Goal: Task Accomplishment & Management: Use online tool/utility

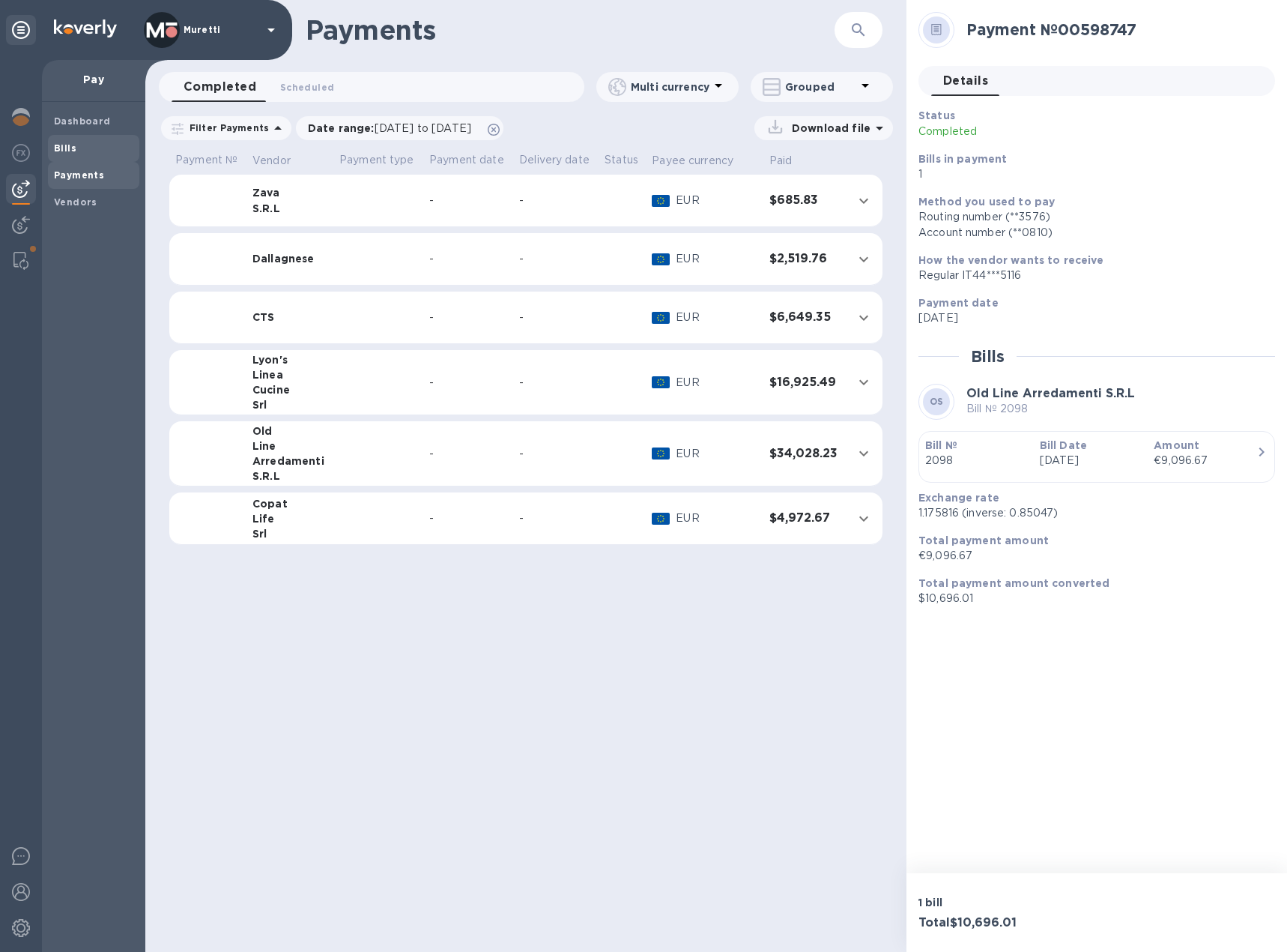
click at [71, 148] on b "Bills" at bounding box center [65, 148] width 22 height 11
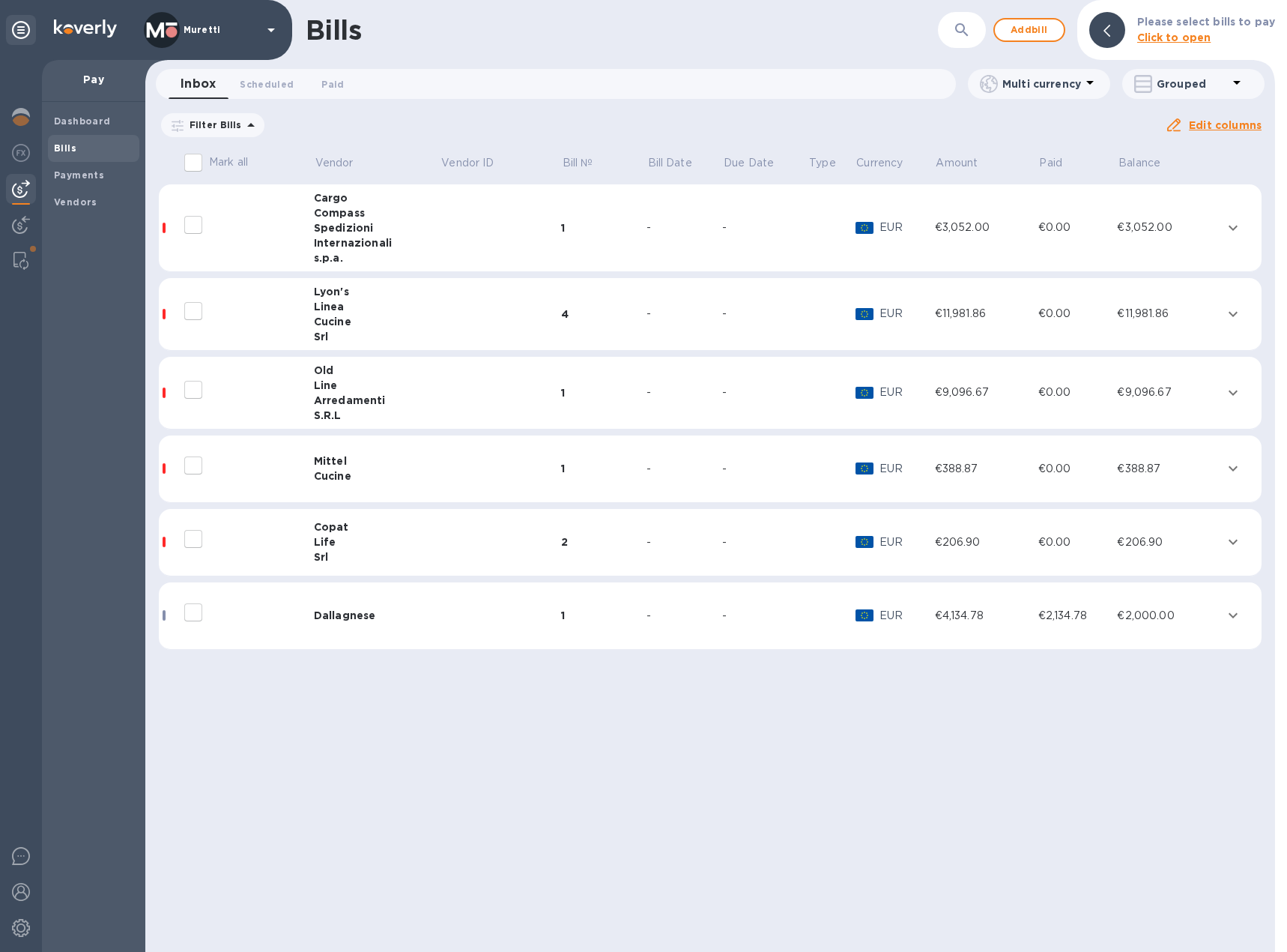
click at [0, 0] on icon at bounding box center [0, 0] width 0 height 0
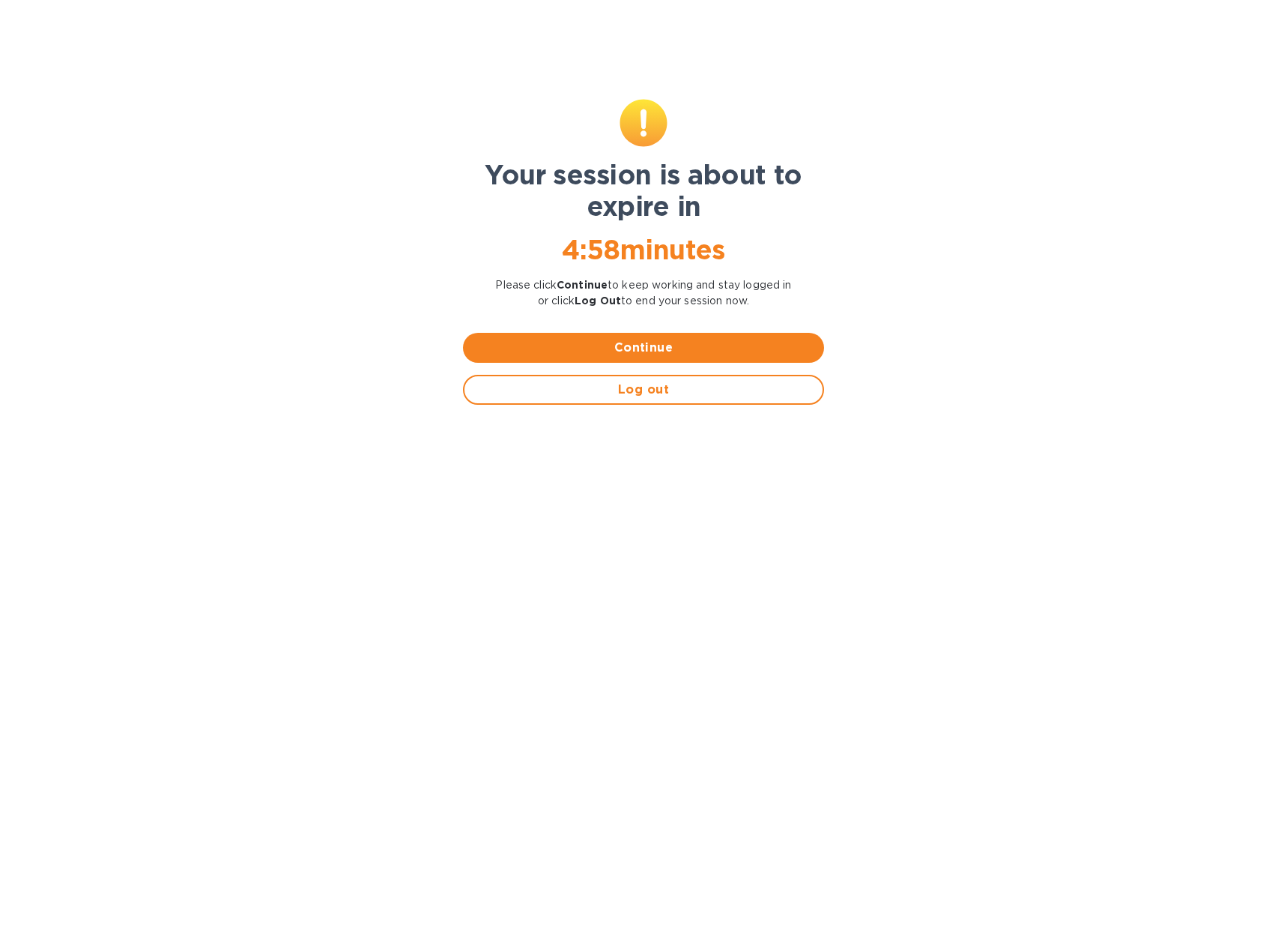
click at [583, 347] on span "Continue" at bounding box center [644, 347] width 337 height 18
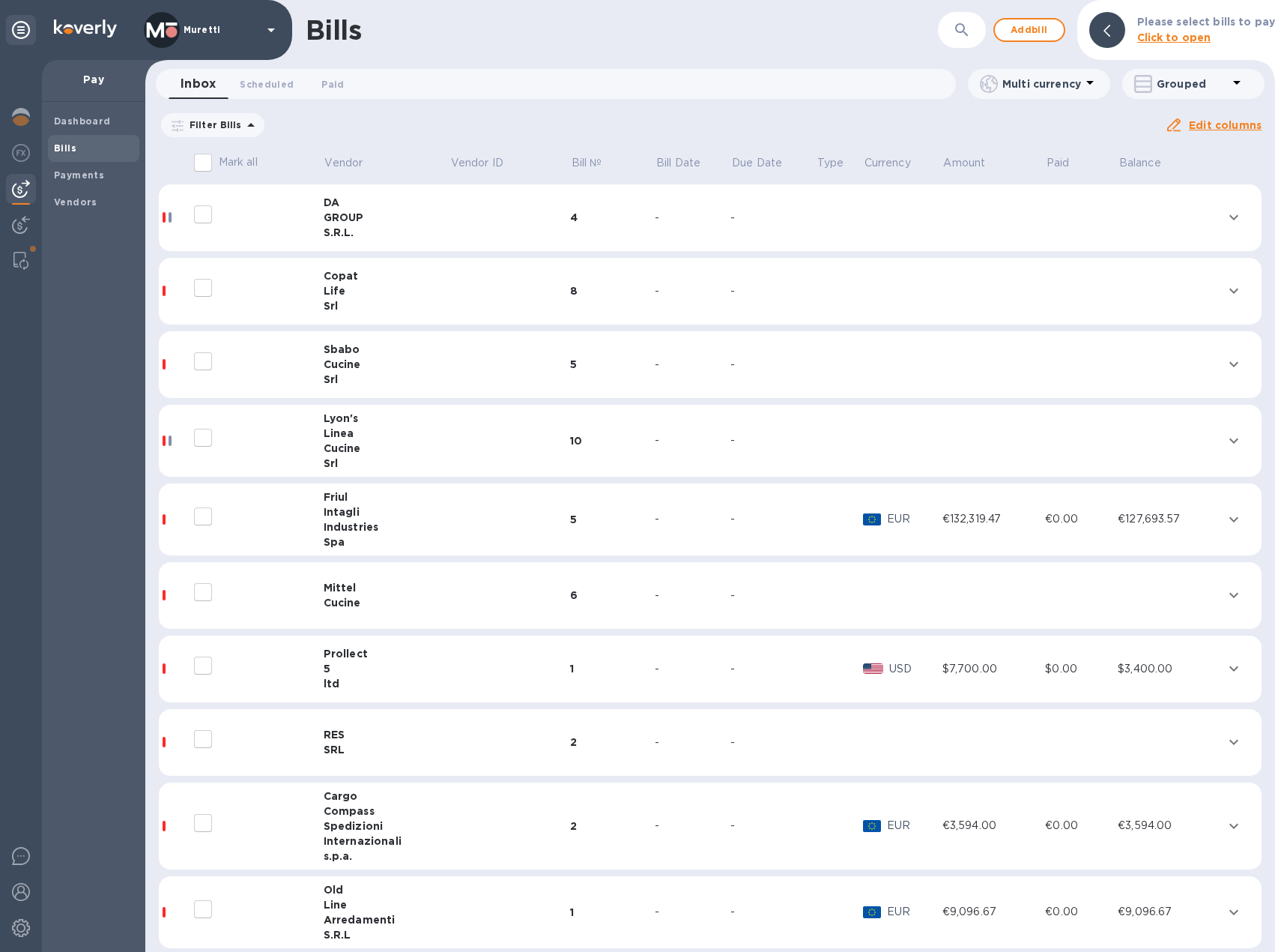
click at [368, 814] on div "Compass" at bounding box center [387, 811] width 126 height 15
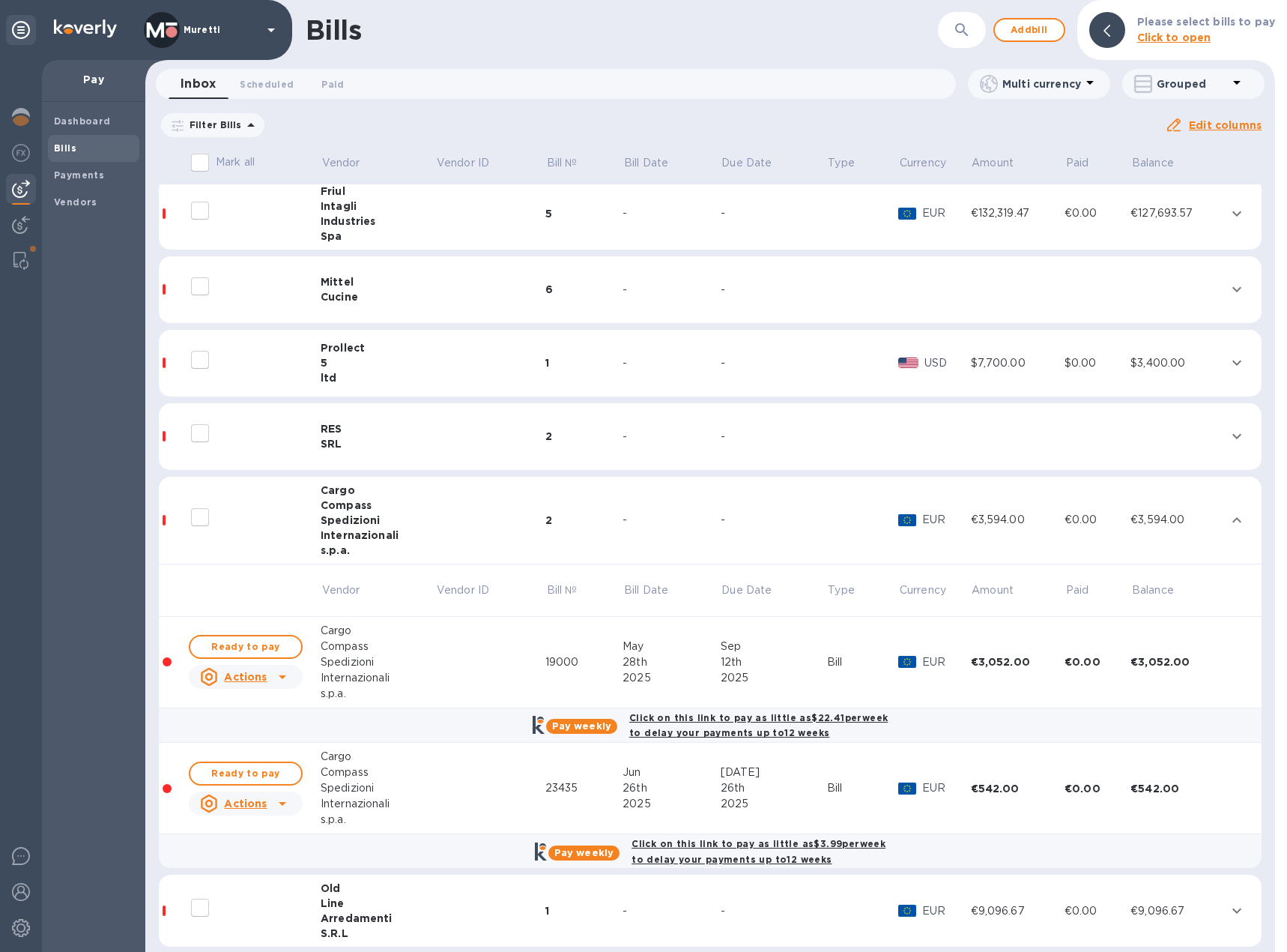
scroll to position [320, 0]
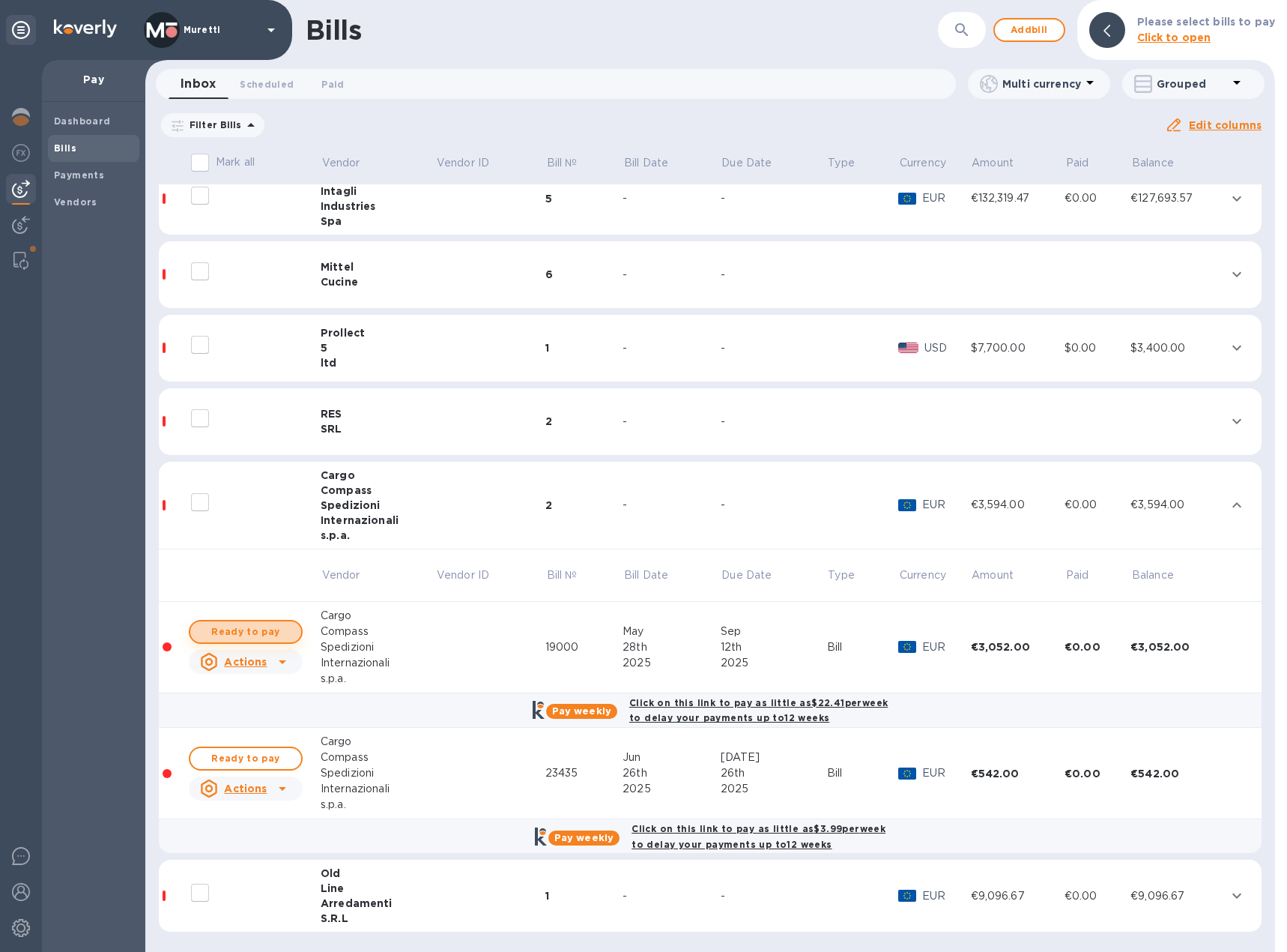
click at [231, 634] on span "Ready to pay" at bounding box center [246, 632] width 87 height 18
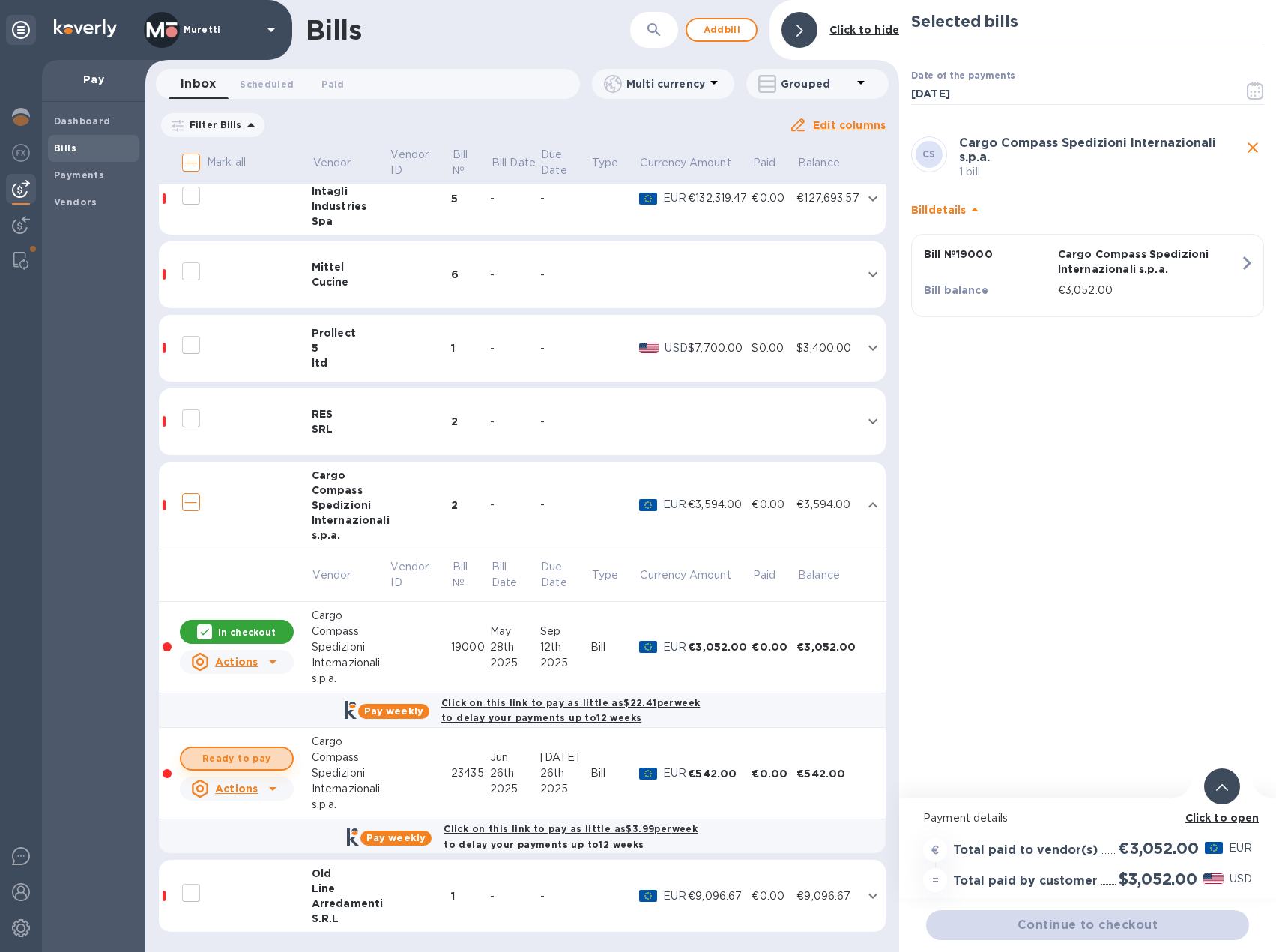
click at [231, 759] on span "Ready to pay" at bounding box center [237, 758] width 87 height 18
checkbox input "true"
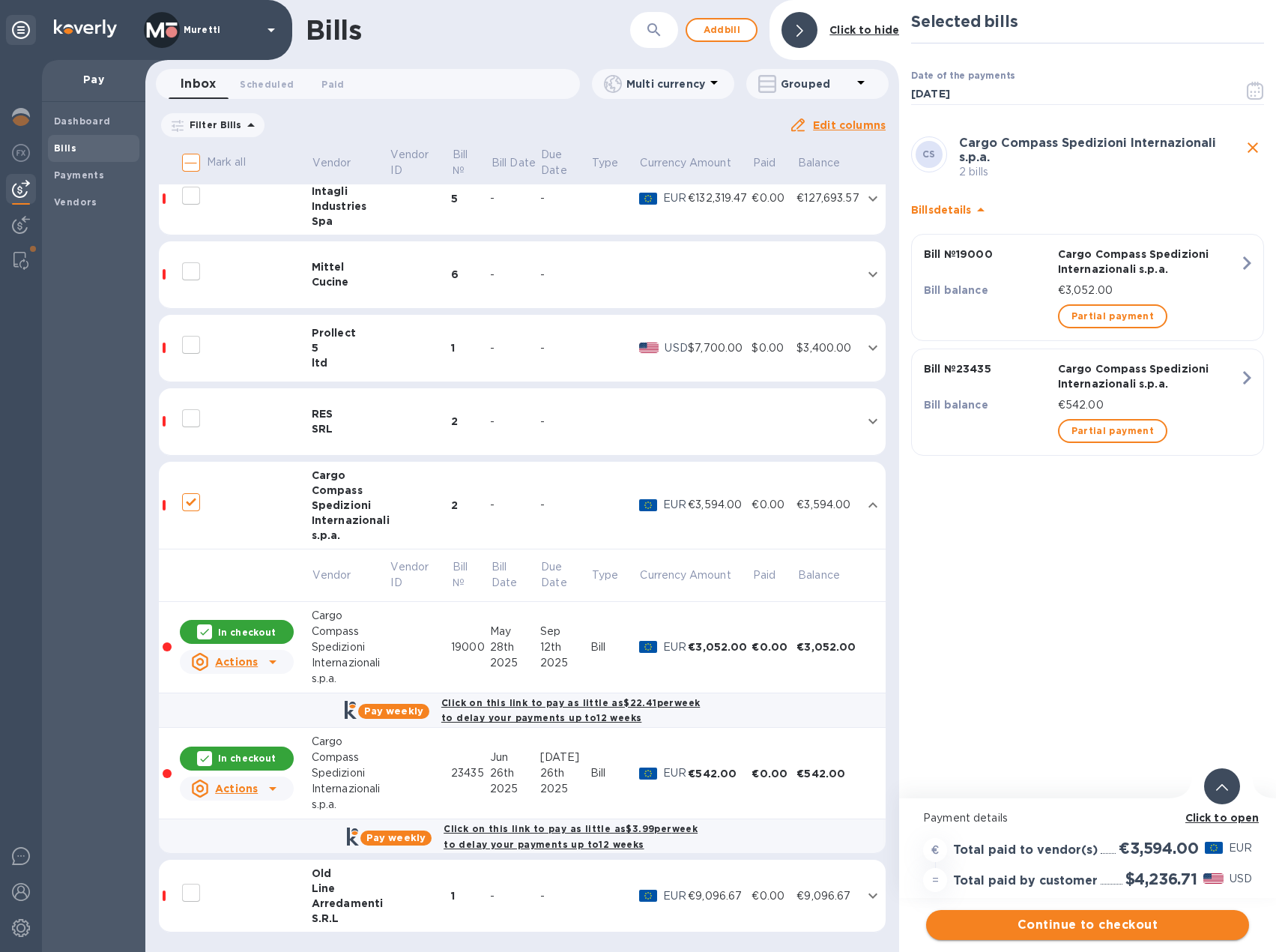
click at [1091, 921] on span "Continue to checkout" at bounding box center [1087, 924] width 299 height 18
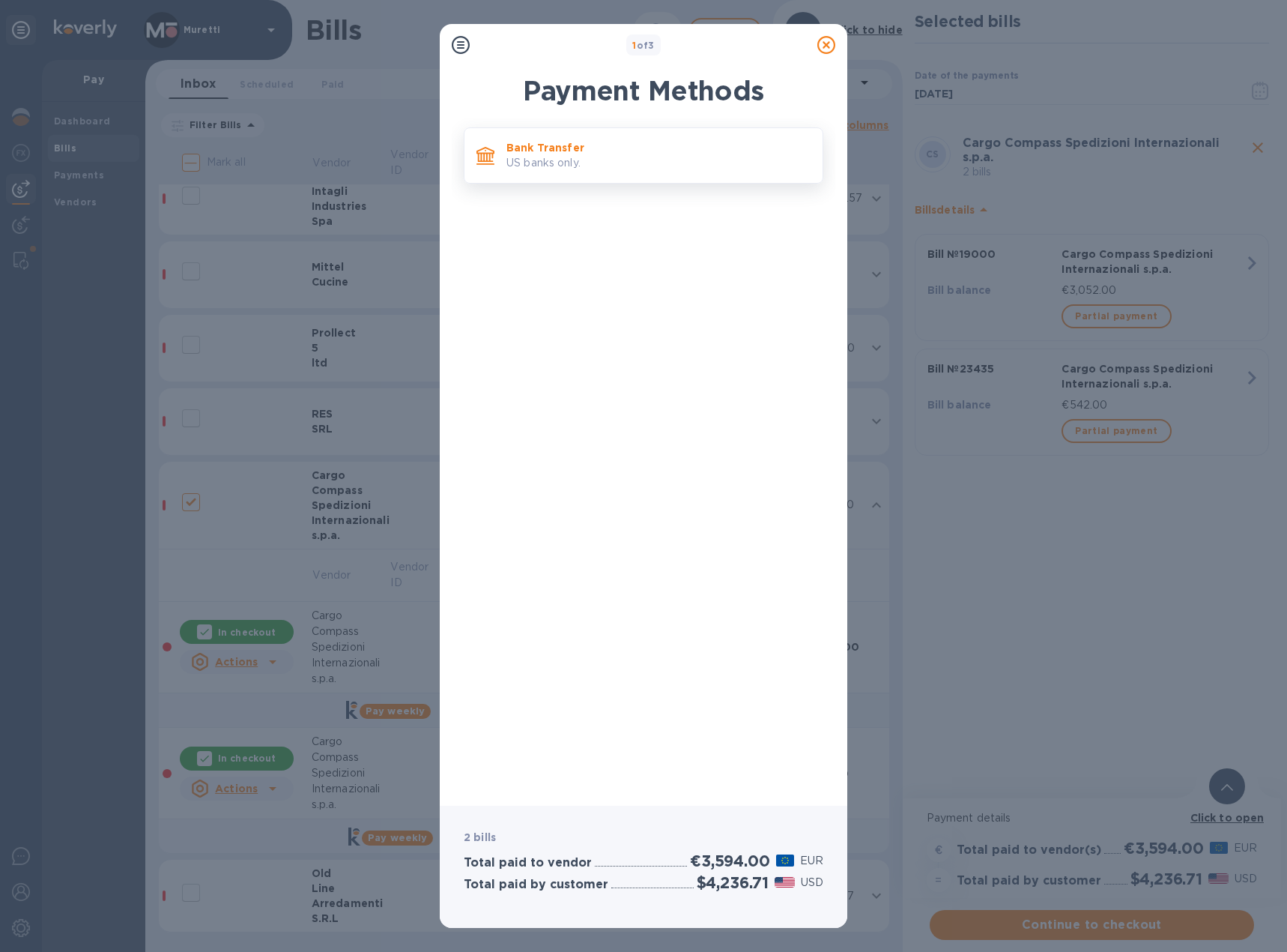
click at [586, 154] on p "Bank Transfer" at bounding box center [658, 148] width 305 height 15
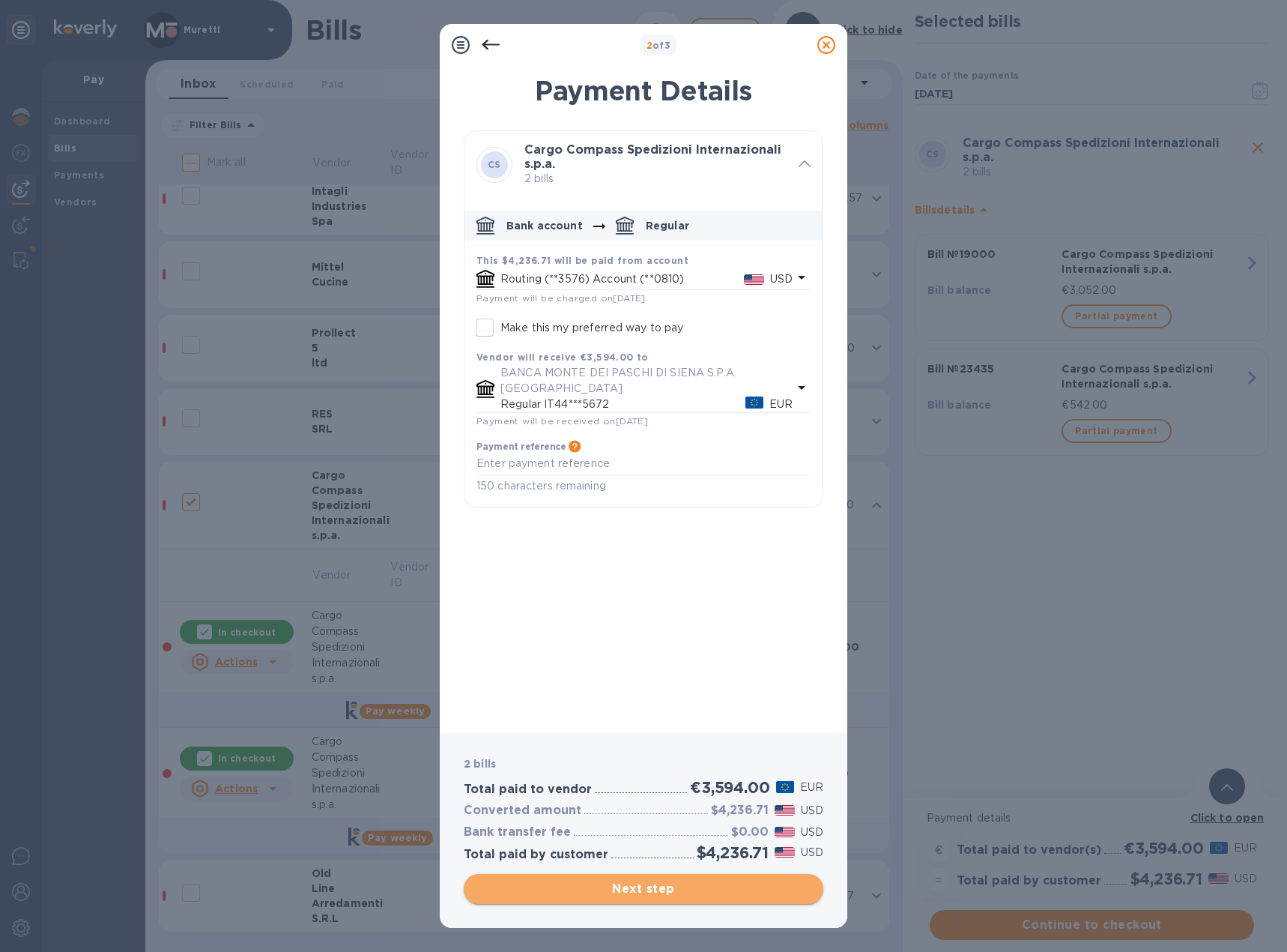
click at [648, 883] on span "Next step" at bounding box center [643, 888] width 335 height 18
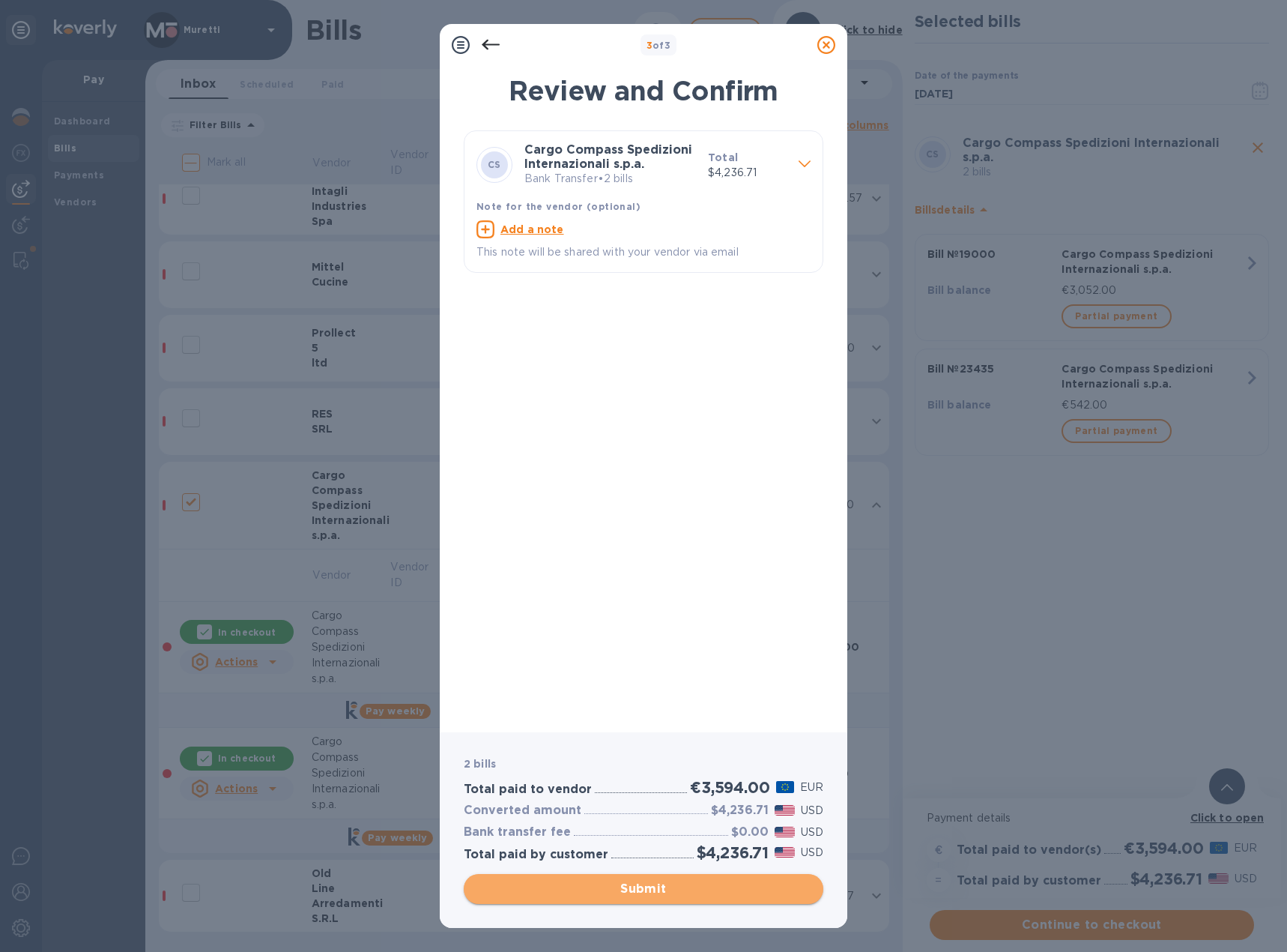
click at [666, 886] on span "Submit" at bounding box center [643, 888] width 335 height 18
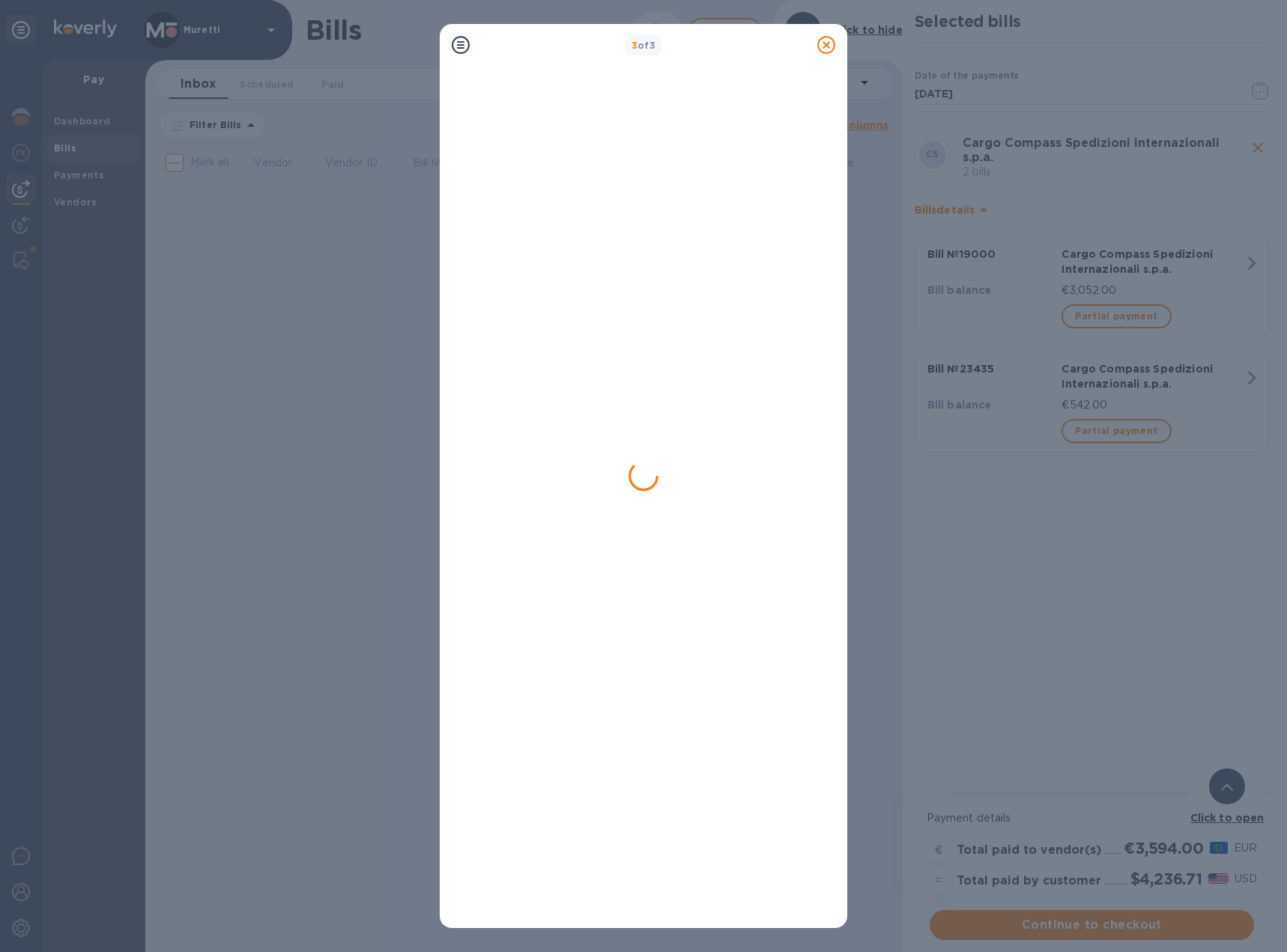
scroll to position [0, 0]
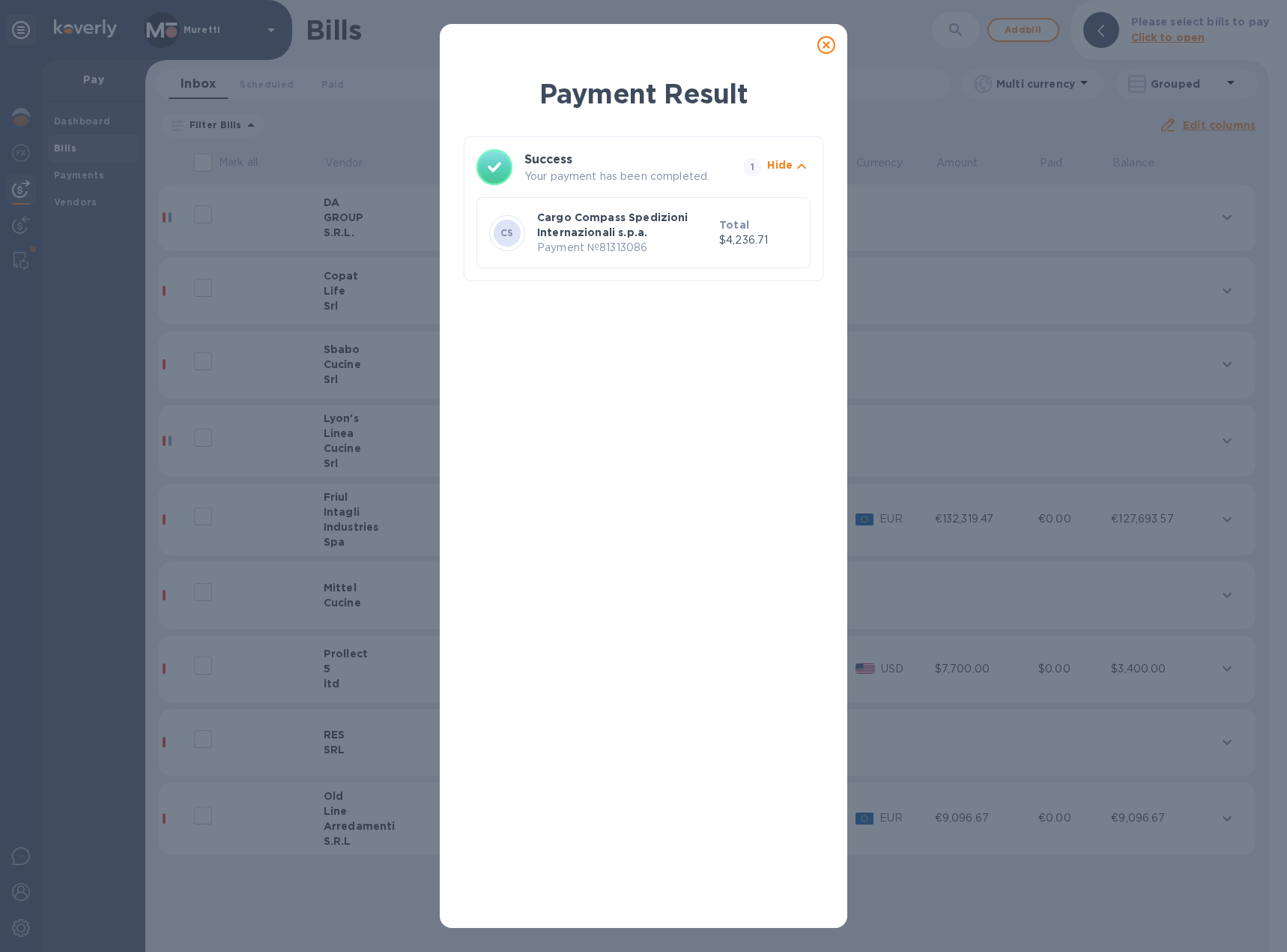
click at [824, 50] on icon at bounding box center [826, 45] width 18 height 18
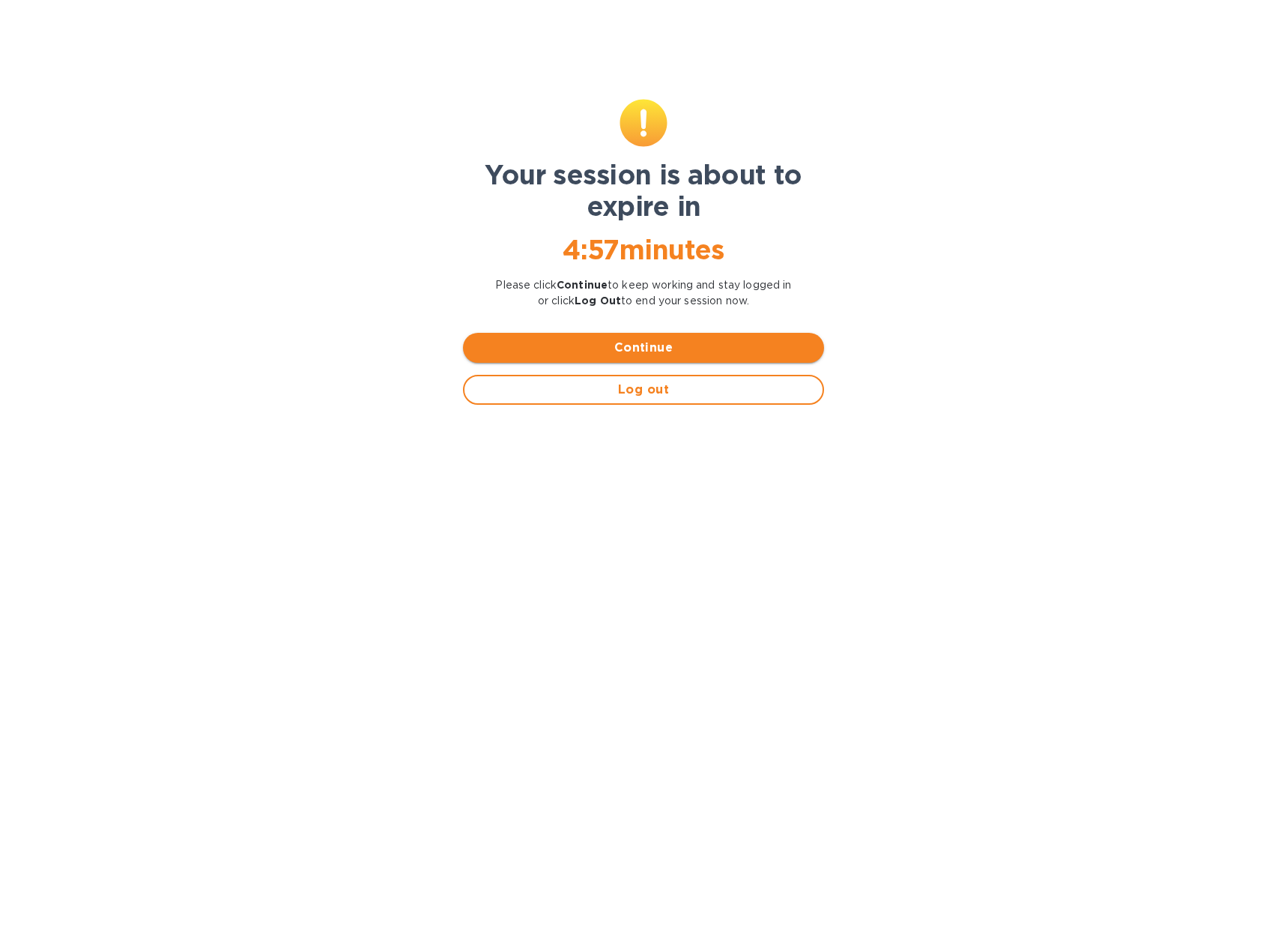
click at [721, 350] on span "Continue" at bounding box center [644, 347] width 337 height 18
